Goal: Task Accomplishment & Management: Manage account settings

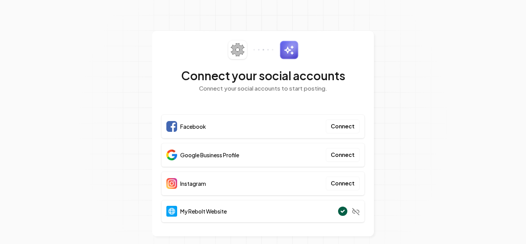
scroll to position [7, 0]
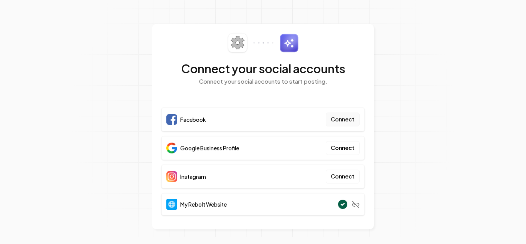
click at [337, 121] on button "Connect" at bounding box center [343, 119] width 34 height 14
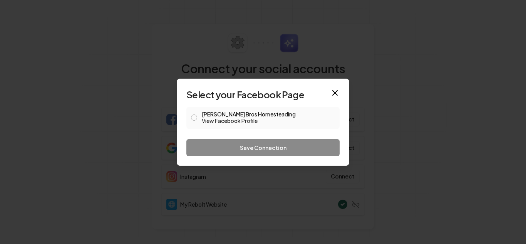
click at [193, 118] on button "Duffy Bros Homesteading View Facebook Profile" at bounding box center [194, 117] width 6 height 6
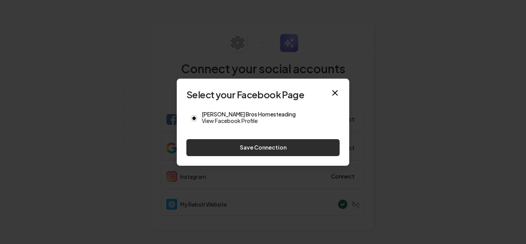
click at [233, 146] on button "Save Connection" at bounding box center [262, 147] width 153 height 17
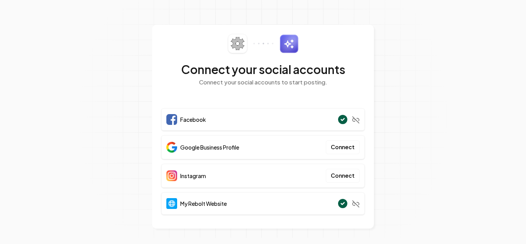
scroll to position [6, 0]
click at [346, 178] on button "Connect" at bounding box center [343, 176] width 34 height 14
click at [401, 86] on section "Connect your social accounts Connect your social accounts to start posting. Fac…" at bounding box center [263, 119] width 526 height 250
click at [350, 176] on button "Connect" at bounding box center [343, 176] width 34 height 14
click at [495, 32] on section "Connect your social accounts Connect your social accounts to start posting. Fac…" at bounding box center [263, 119] width 526 height 250
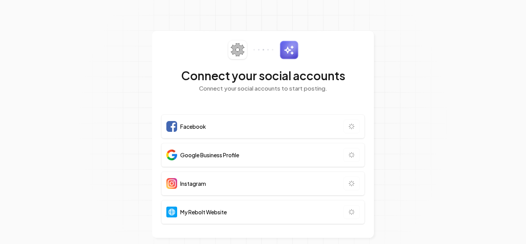
scroll to position [6, 0]
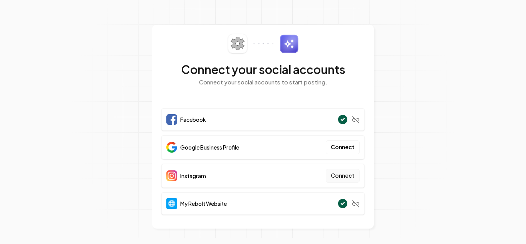
click at [352, 174] on button "Connect" at bounding box center [343, 176] width 34 height 14
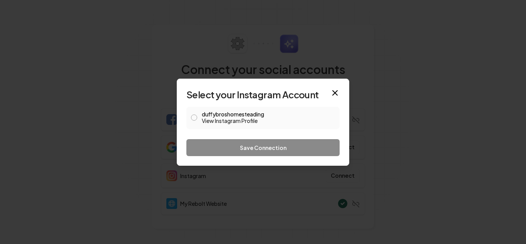
click at [194, 118] on button "duffybroshomesteading View Instagram Profile" at bounding box center [194, 117] width 6 height 6
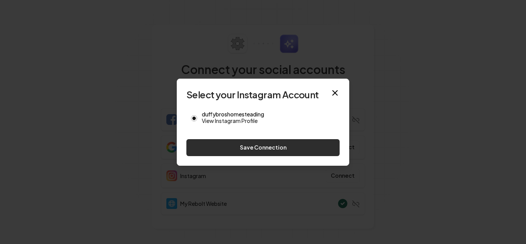
click at [231, 146] on button "Save Connection" at bounding box center [262, 147] width 153 height 17
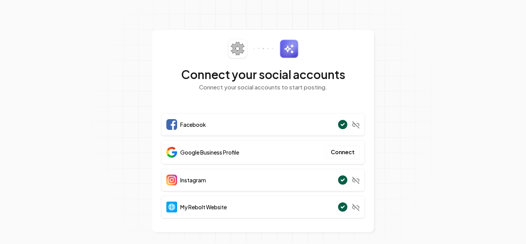
scroll to position [2, 0]
